Goal: Navigation & Orientation: Find specific page/section

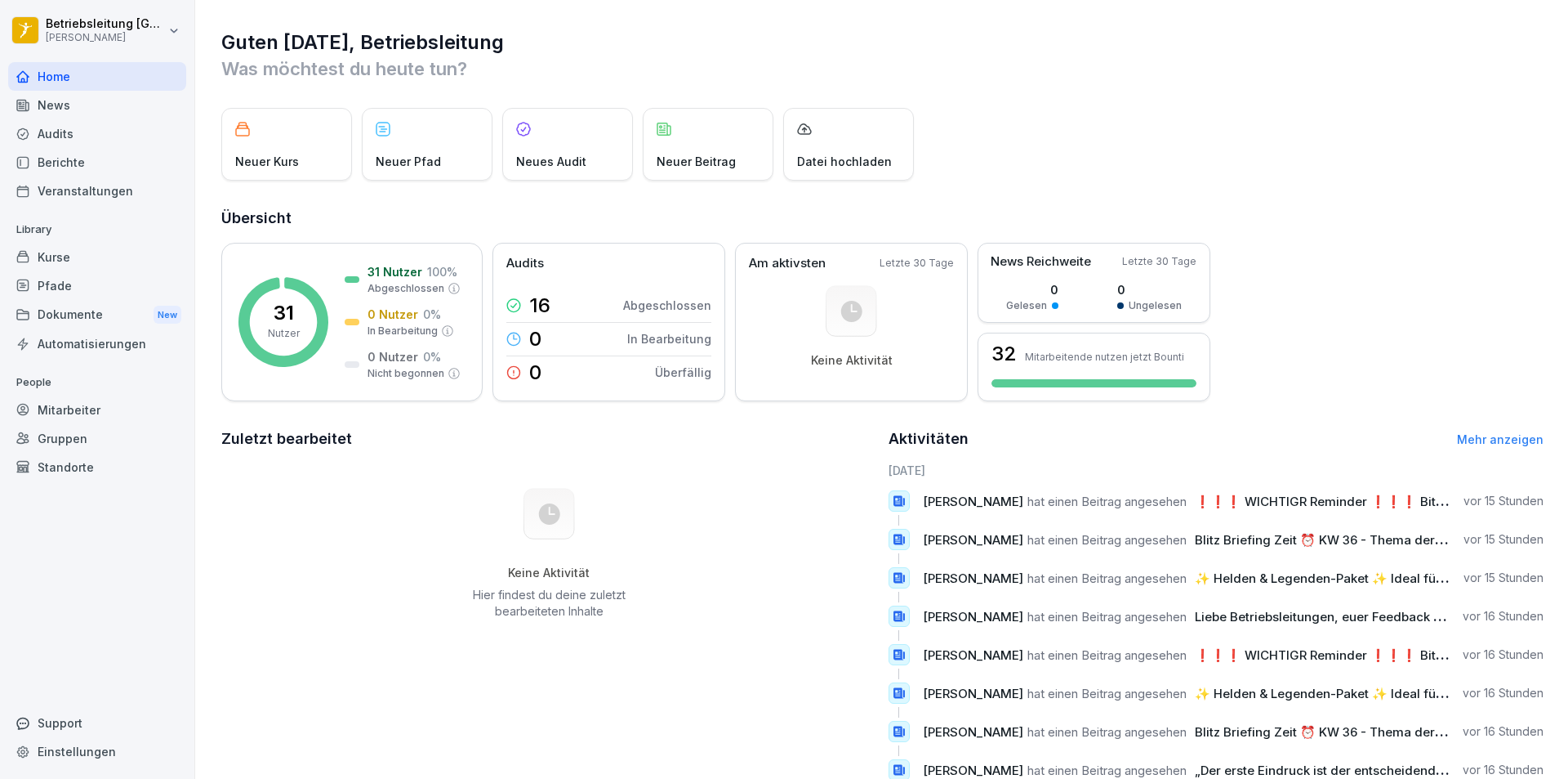
click at [79, 112] on div "News" at bounding box center [97, 104] width 178 height 28
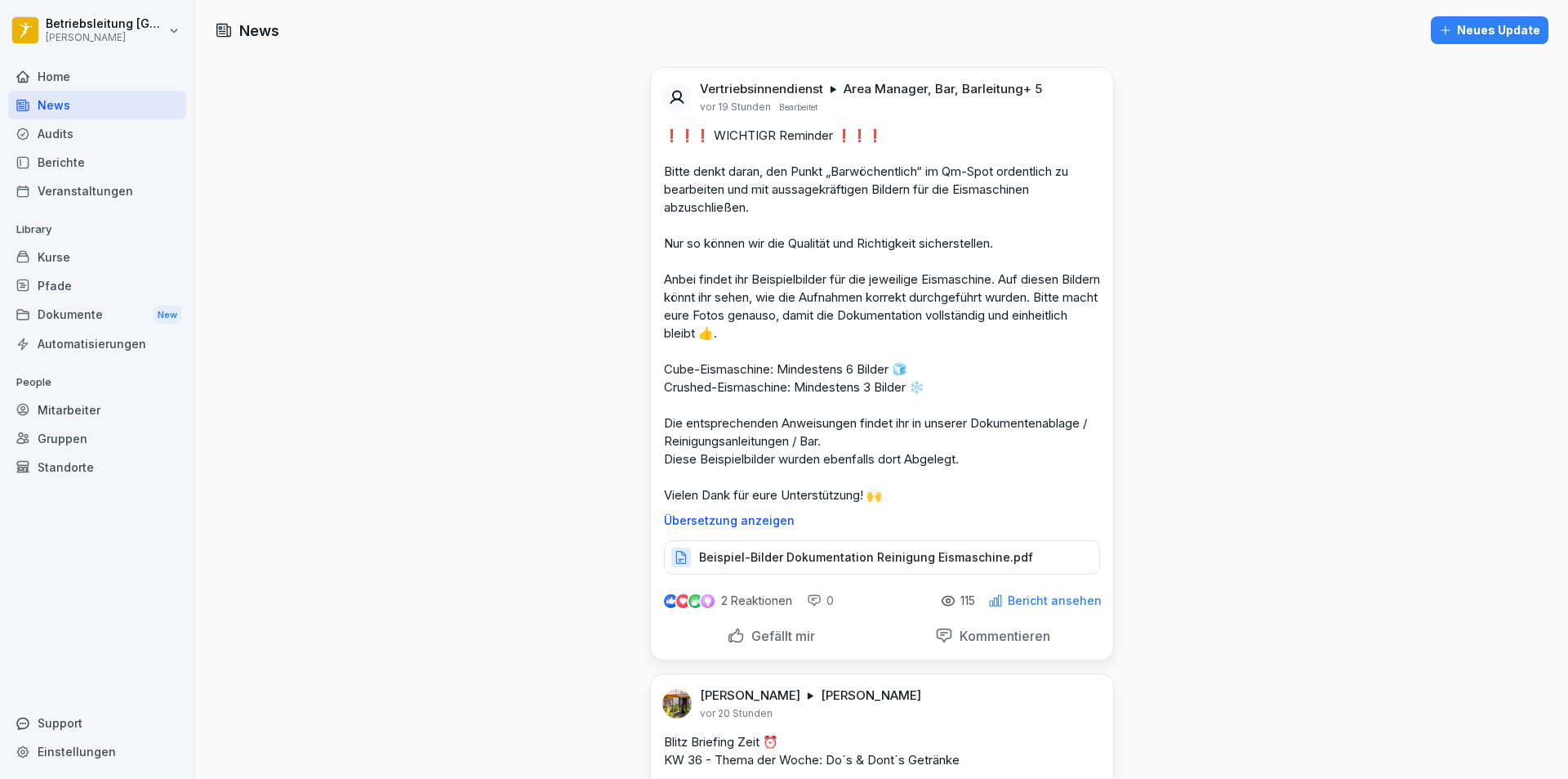
click at [70, 81] on div "Home" at bounding box center [97, 76] width 178 height 28
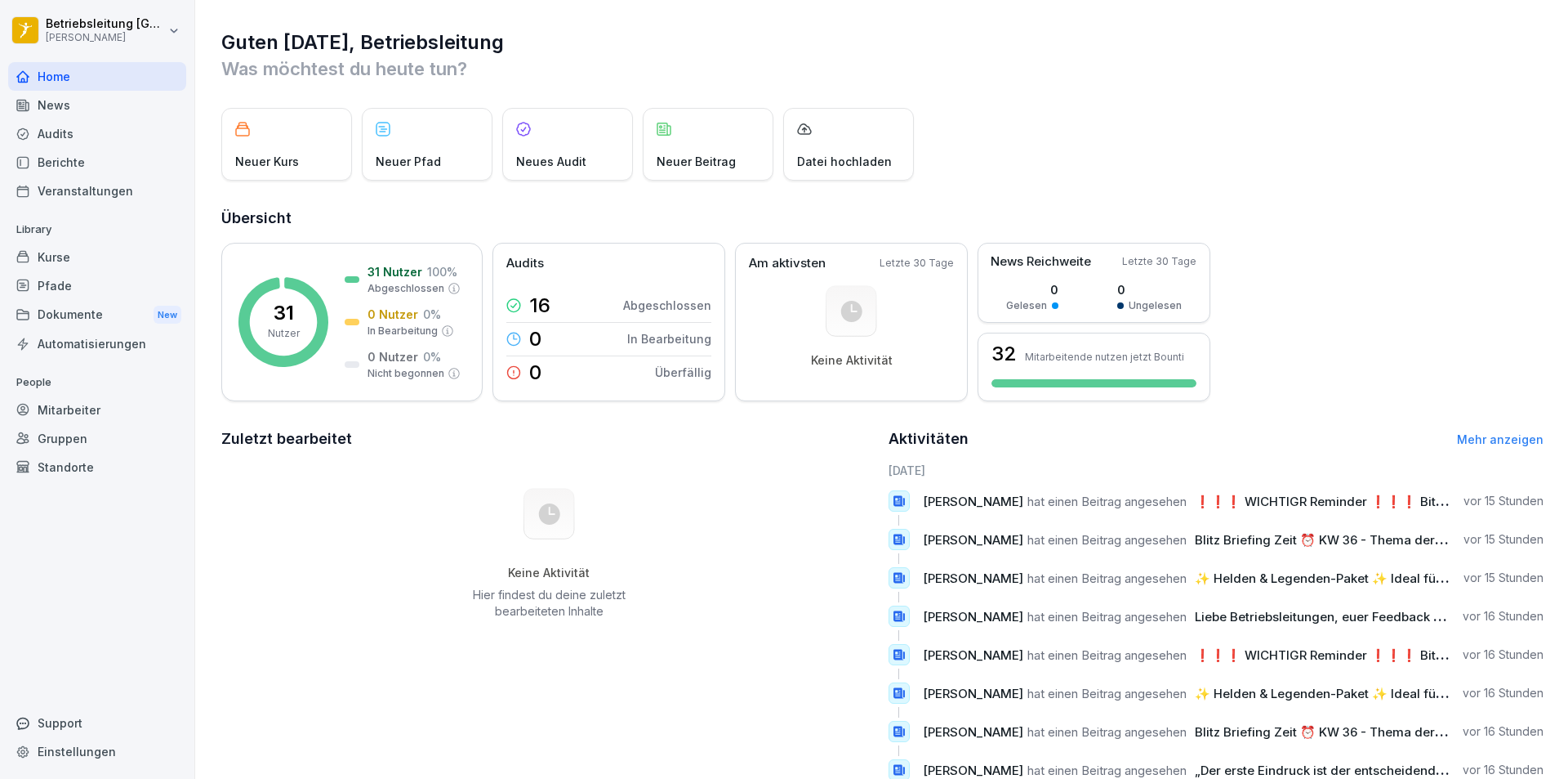
click at [61, 101] on div "News" at bounding box center [97, 104] width 178 height 28
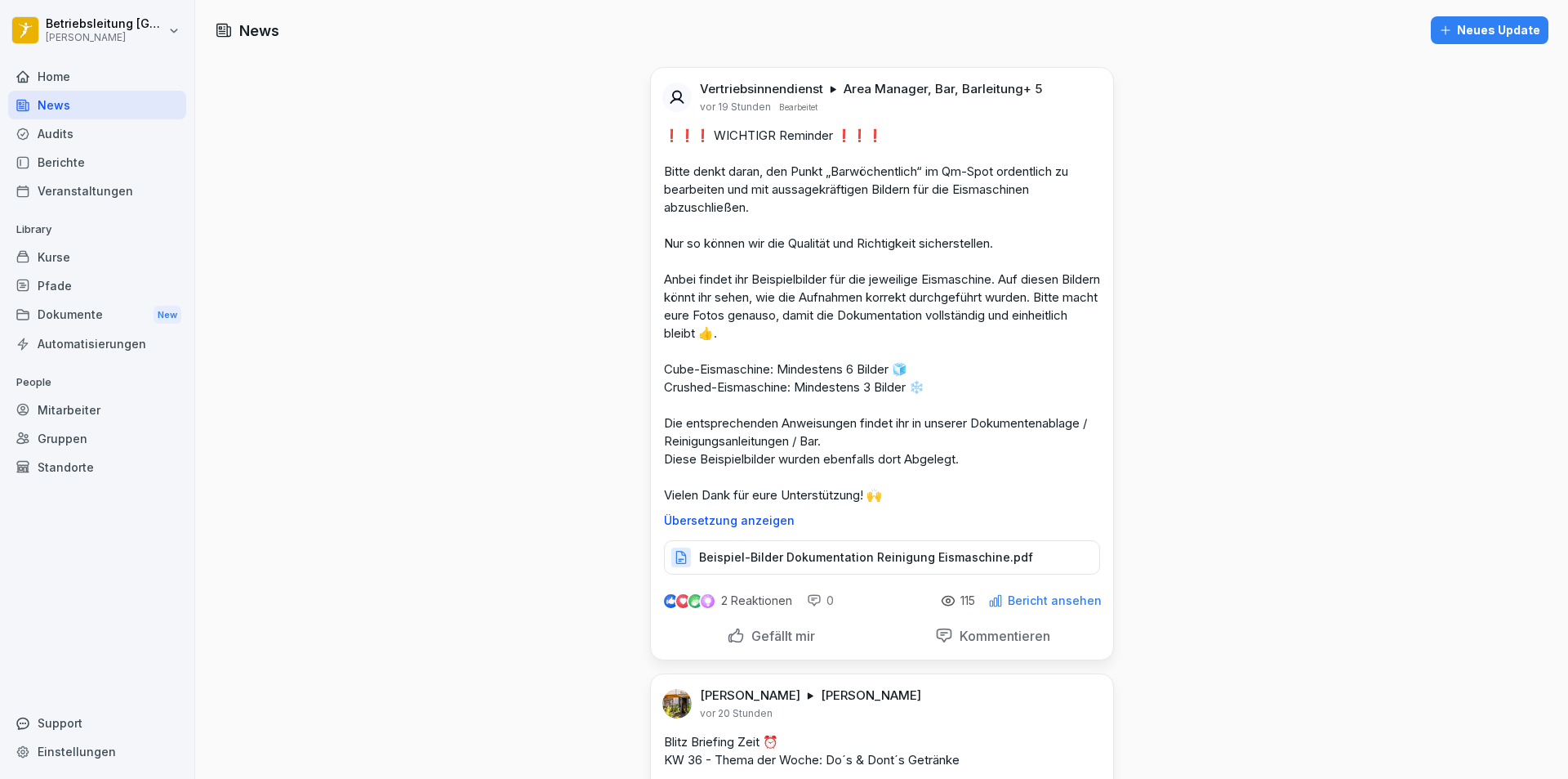
click at [824, 550] on p "Beispiel-Bilder Dokumentation Reinigung Eismaschine.pdf" at bounding box center [866, 557] width 334 height 16
